Goal: Transaction & Acquisition: Purchase product/service

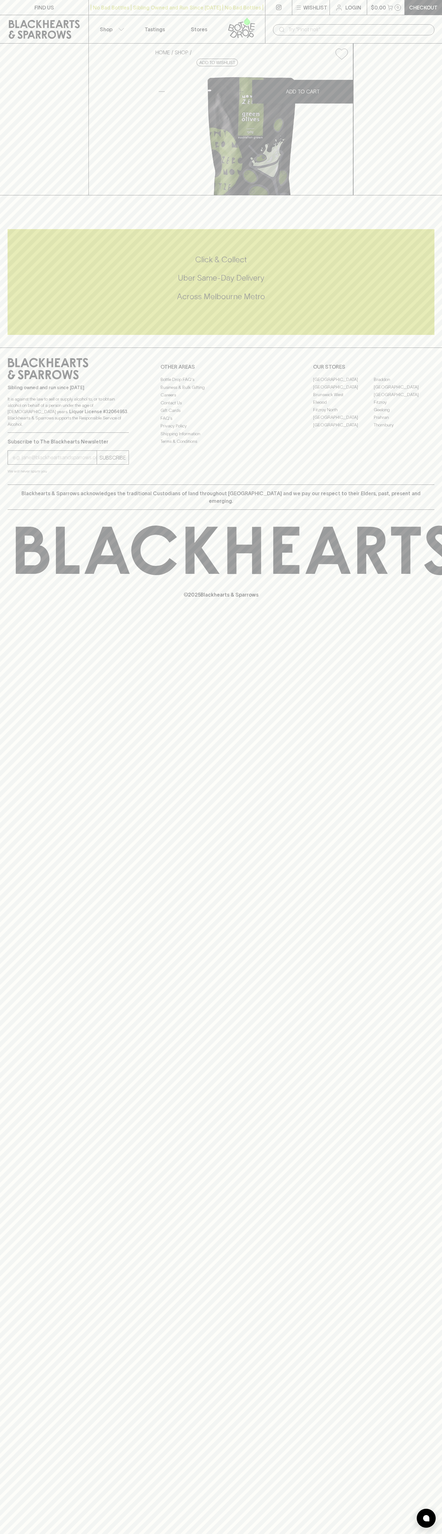
click at [357, 28] on input "text" at bounding box center [358, 30] width 141 height 10
click at [411, 952] on div "FIND US | No Bad Bottles | Sibling Owned and Run Since [DATE] | No Bad Bottles …" at bounding box center [221, 767] width 442 height 1534
click at [84, 1533] on html "FIND US | No Bad Bottles | Sibling Owned and Run Since 2006 | No Bad Bottles | …" at bounding box center [221, 767] width 442 height 1534
click at [29, 887] on div "FIND US | No Bad Bottles | Sibling Owned and Run Since 2006 | No Bad Bottles | …" at bounding box center [221, 767] width 442 height 1534
